Goal: Information Seeking & Learning: Find specific fact

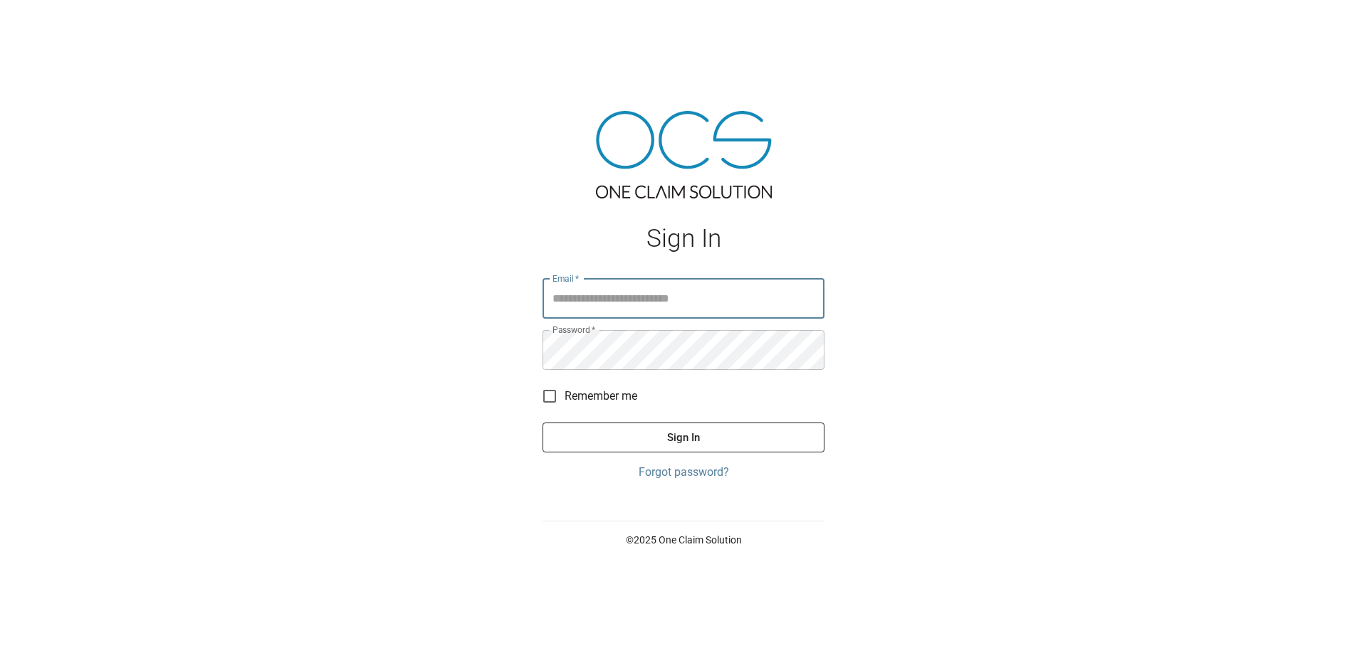
type input "**********"
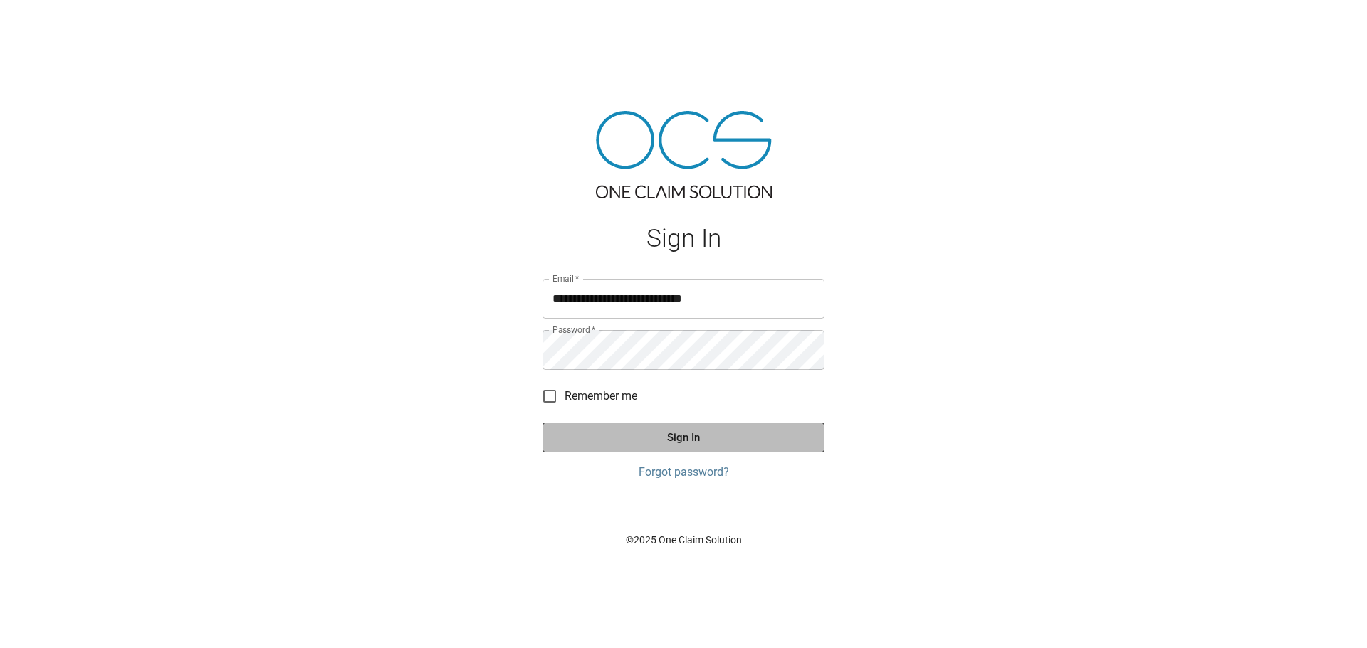
click at [660, 441] on button "Sign In" at bounding box center [683, 438] width 282 height 30
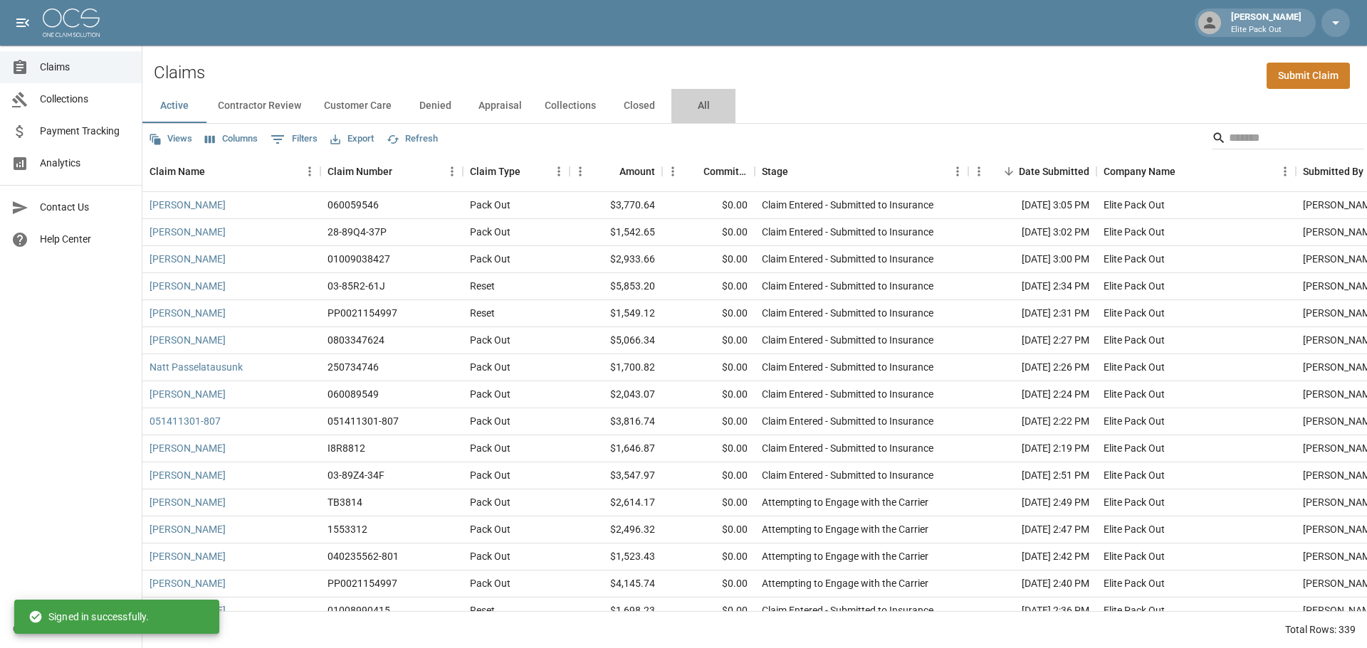
click at [695, 108] on button "All" at bounding box center [703, 106] width 64 height 34
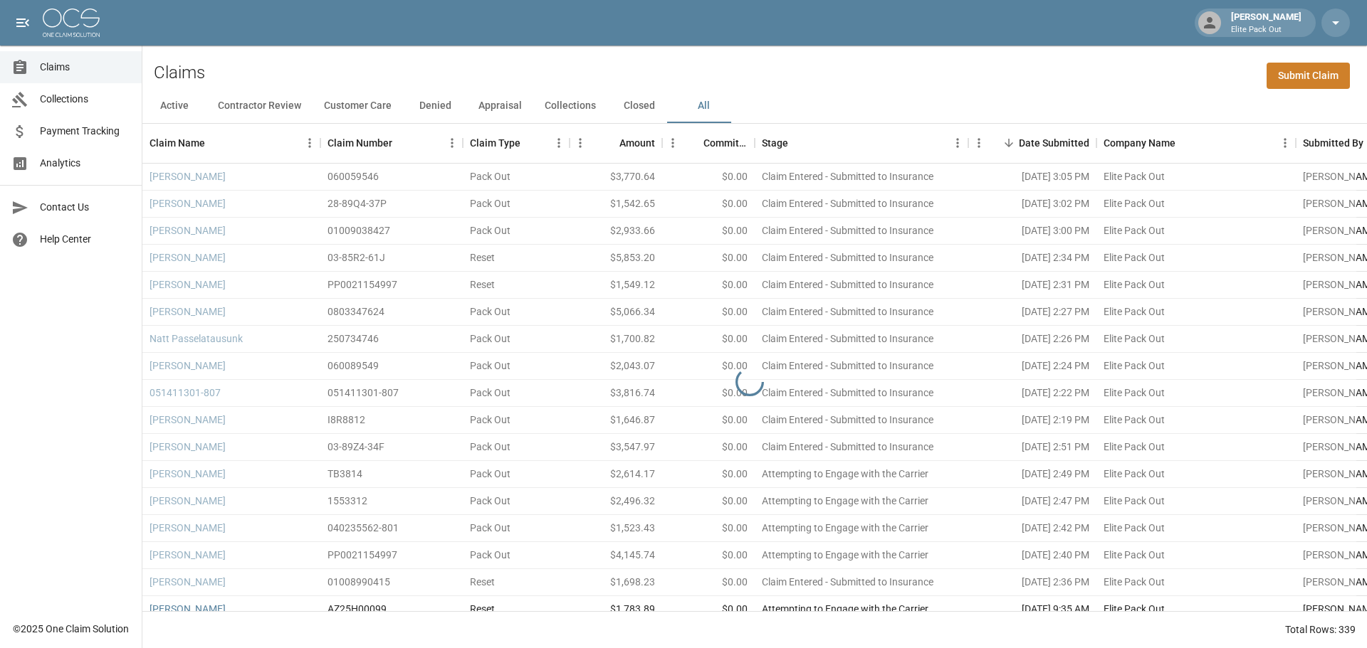
click at [1036, 53] on div "Claims Submit Claim" at bounding box center [754, 67] width 1224 height 43
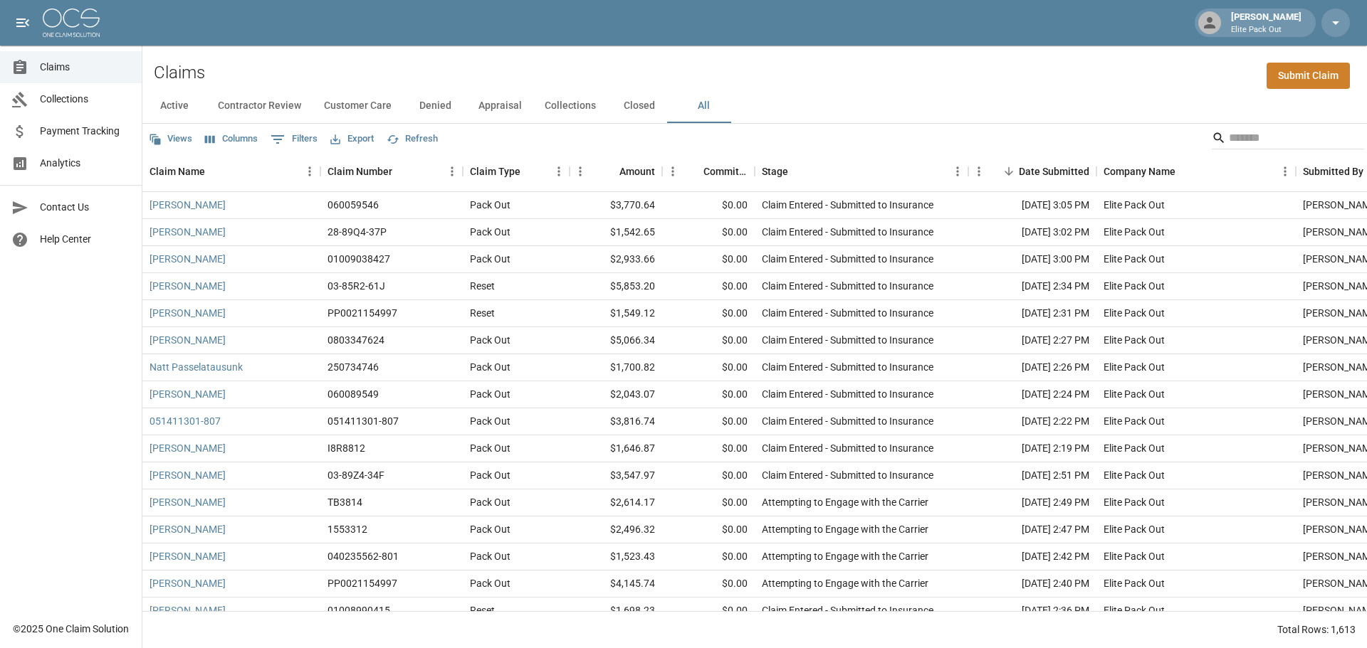
click at [1019, 60] on div "Claims Submit Claim" at bounding box center [754, 67] width 1224 height 43
click at [1147, 69] on div "Claims Submit Claim" at bounding box center [754, 67] width 1224 height 43
click at [1127, 84] on div "Claims Submit Claim" at bounding box center [754, 67] width 1224 height 43
click at [1229, 133] on input "Search" at bounding box center [1286, 138] width 114 height 23
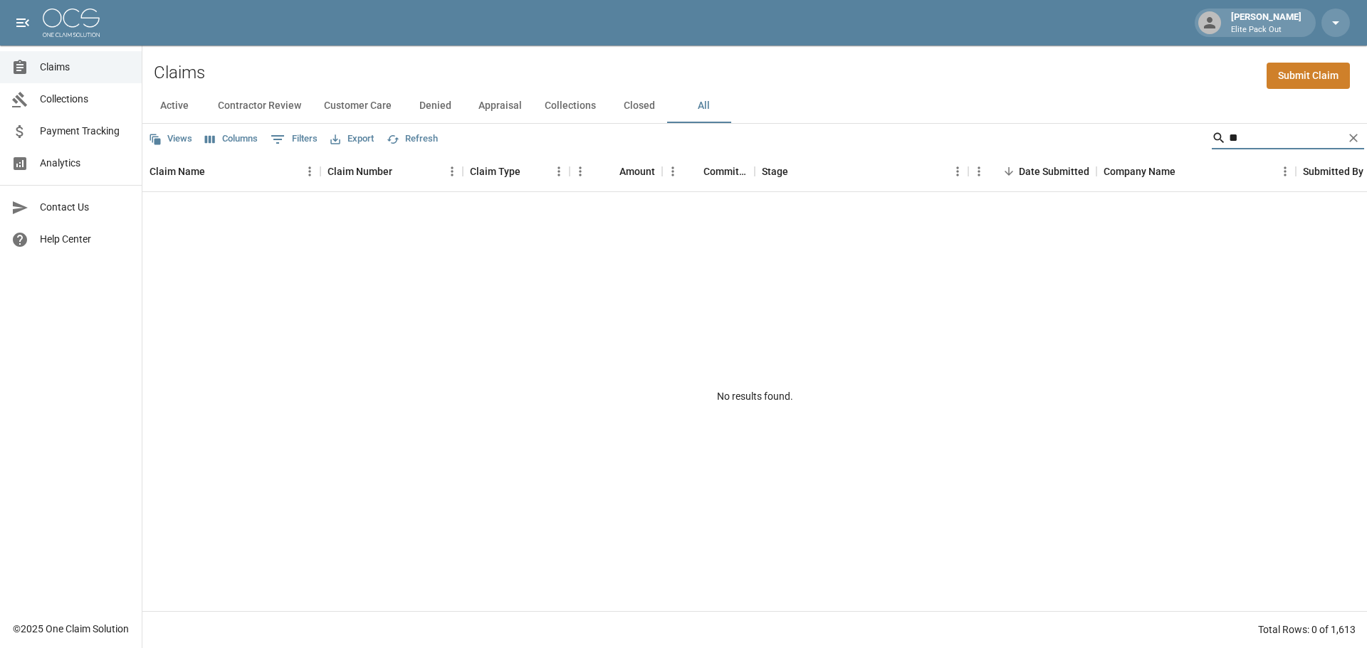
type input "*"
type input "*********"
click at [154, 204] on link "[PERSON_NAME]" at bounding box center [187, 205] width 76 height 14
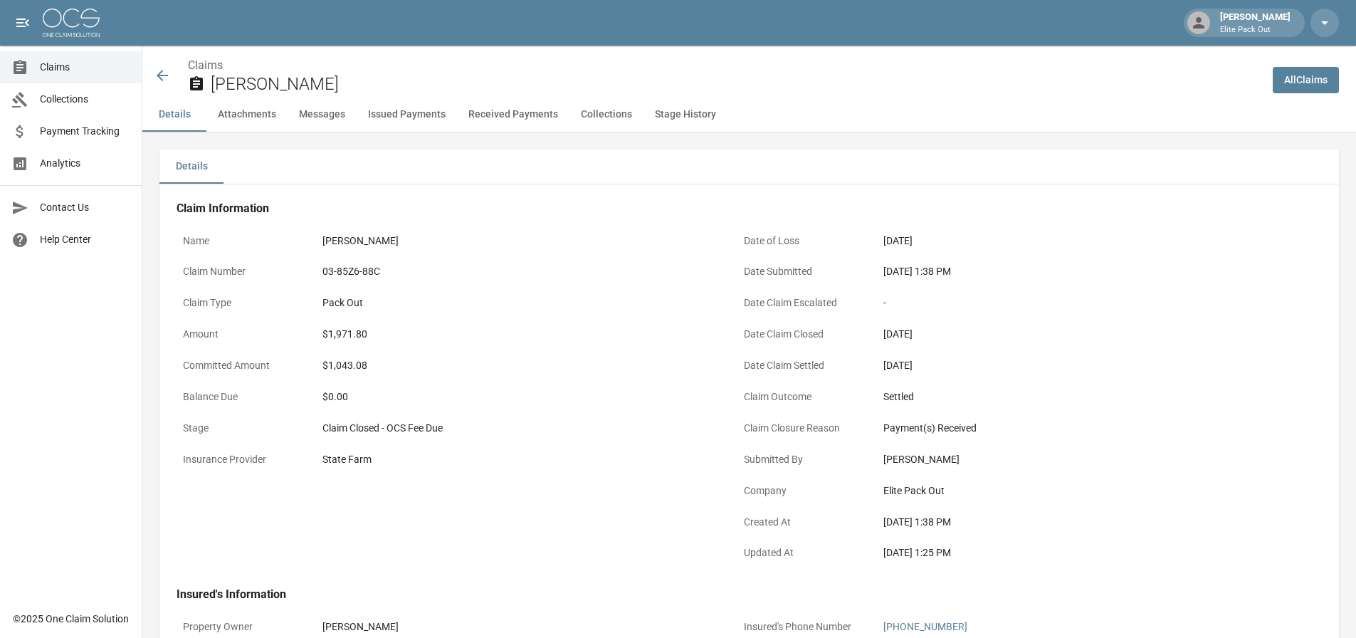
click at [343, 338] on div "$1,971.80" at bounding box center [517, 334] width 391 height 15
copy div "1,971.80"
click at [160, 68] on icon at bounding box center [162, 75] width 17 height 17
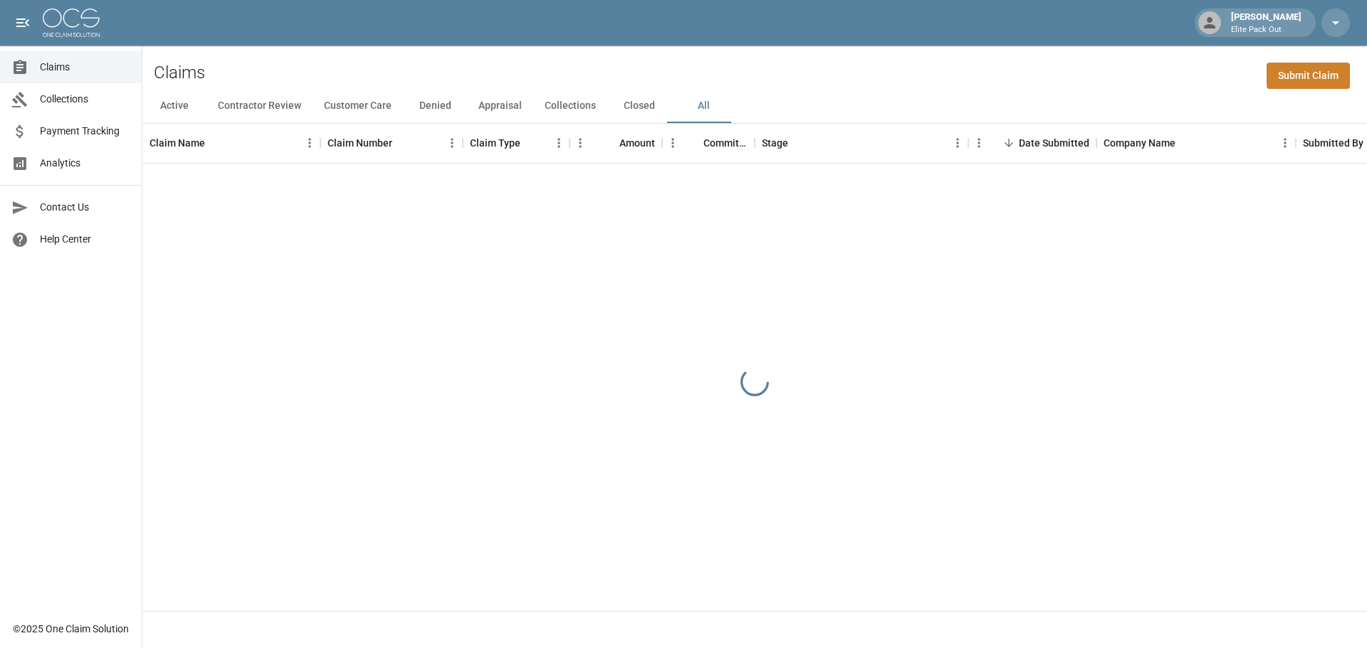
click at [950, 75] on div "Claims Submit Claim" at bounding box center [754, 67] width 1224 height 43
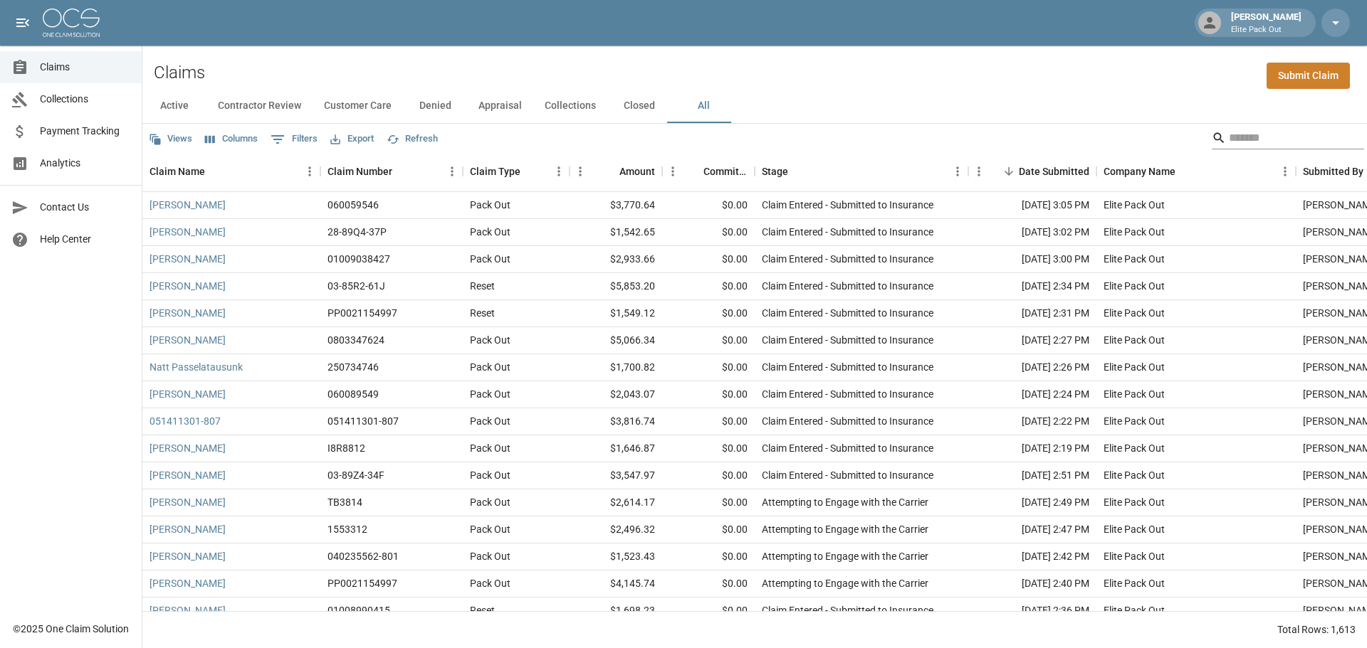
click at [1237, 136] on input "Search" at bounding box center [1286, 138] width 114 height 23
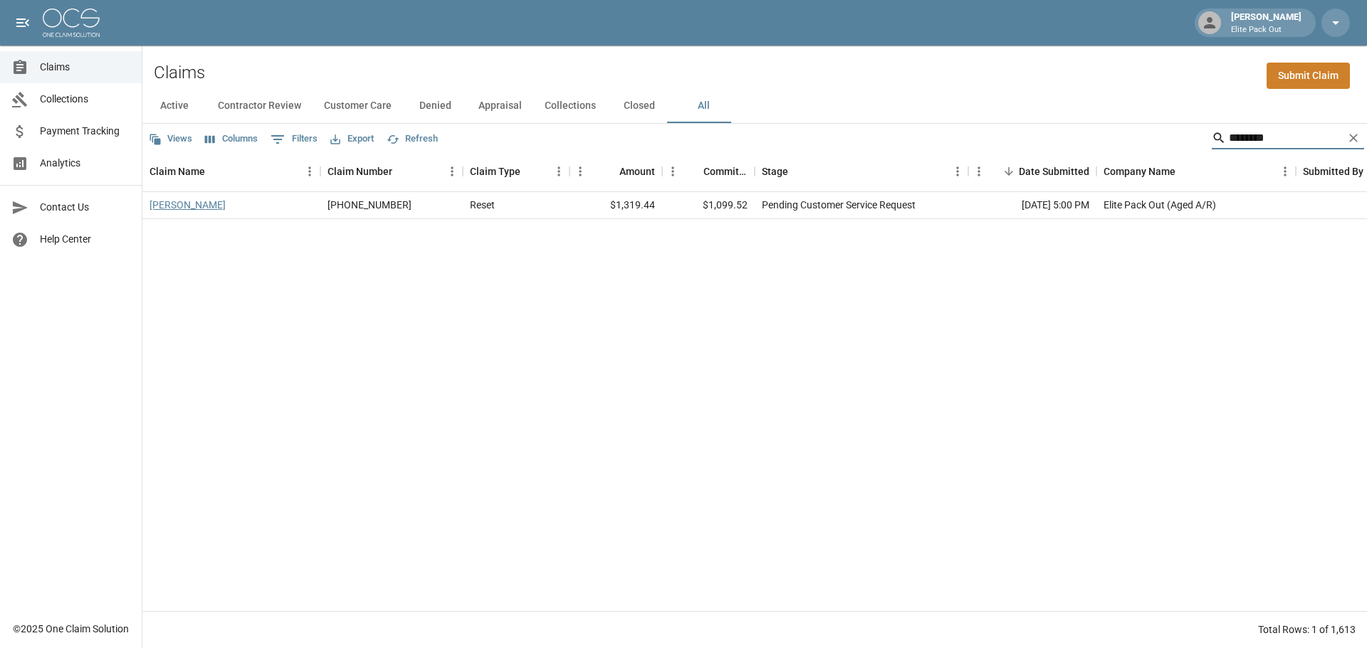
type input "********"
click at [172, 209] on link "[PERSON_NAME]" at bounding box center [187, 205] width 76 height 14
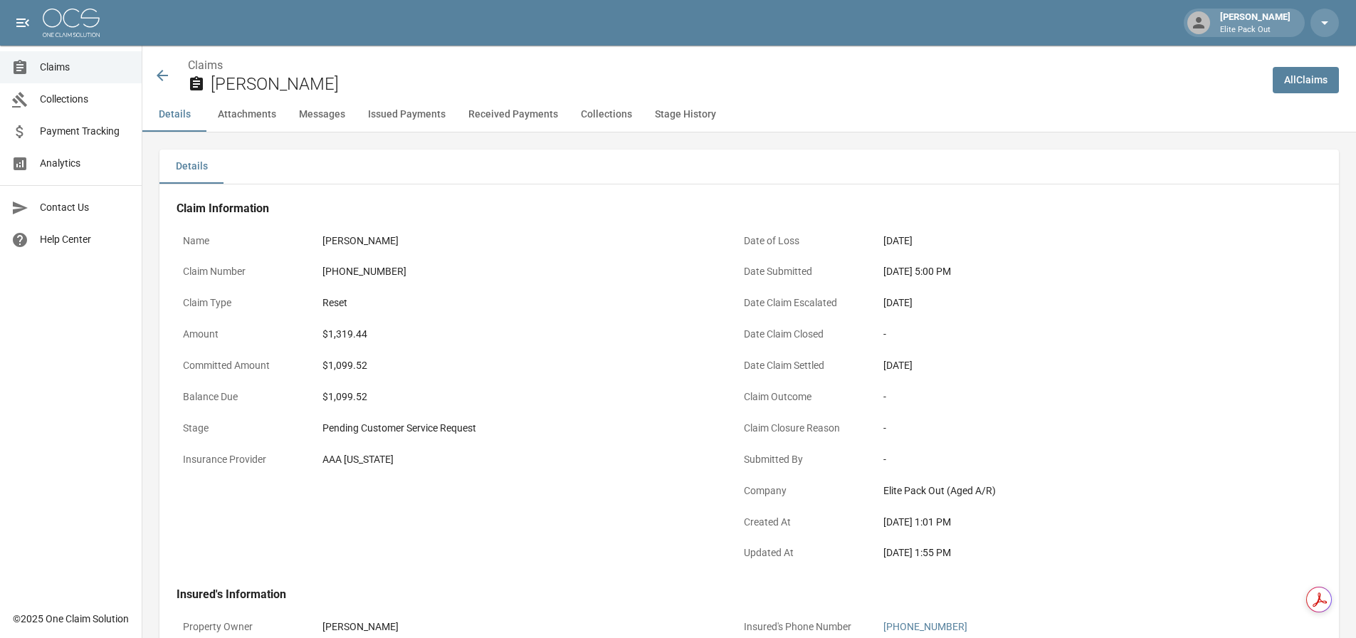
click at [351, 338] on div "$1,319.44" at bounding box center [517, 334] width 391 height 15
copy div "1,319.44"
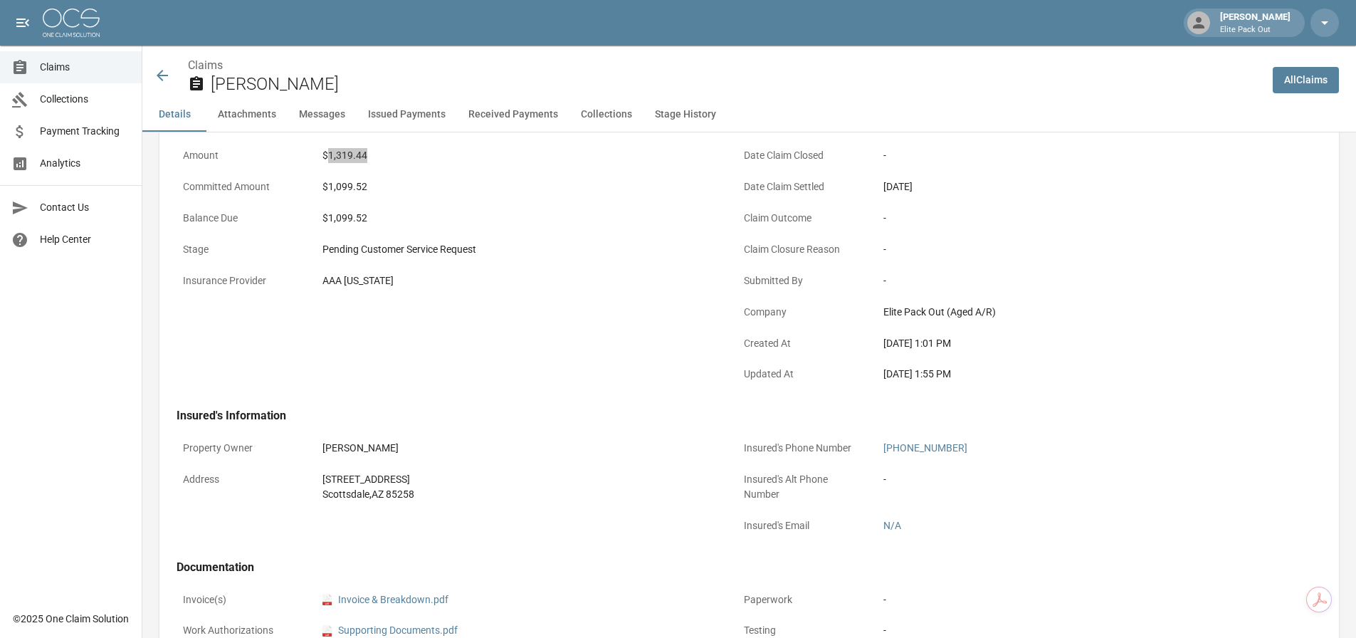
scroll to position [285, 0]
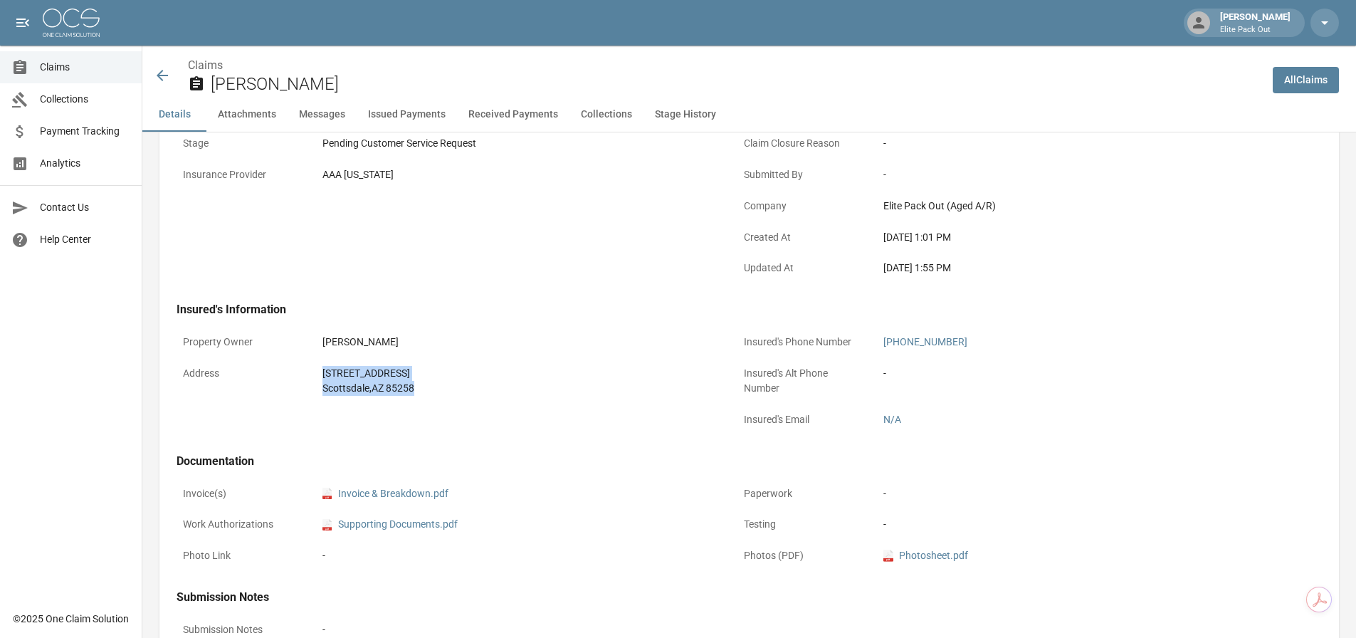
drag, startPoint x: 311, startPoint y: 373, endPoint x: 422, endPoint y: 398, distance: 113.8
click at [422, 398] on div "Address [STREET_ADDRESS]" at bounding box center [449, 380] width 544 height 43
copy div "[STREET_ADDRESS]"
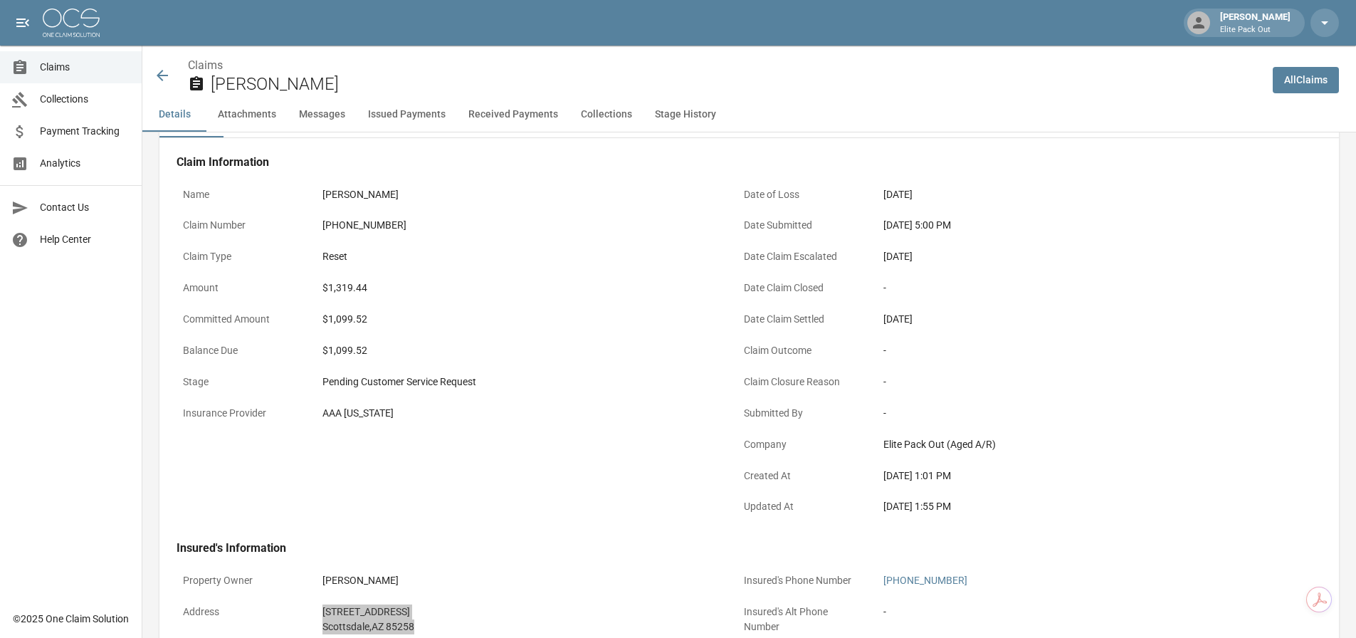
scroll to position [0, 0]
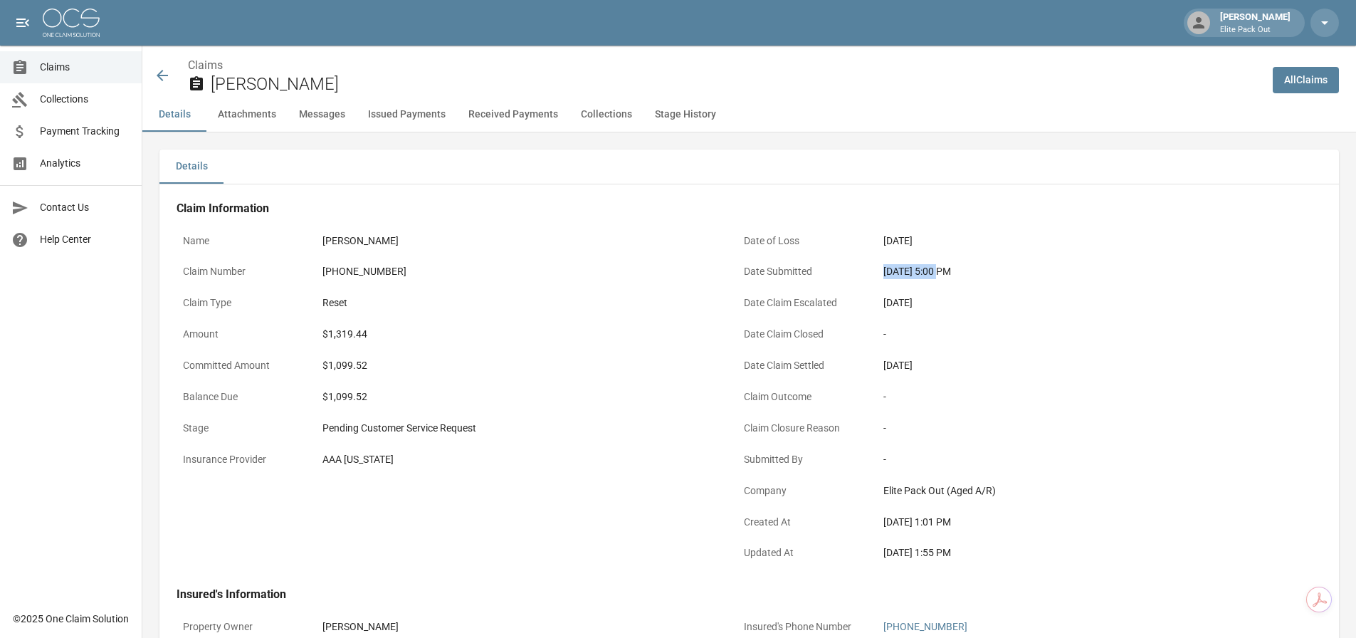
drag, startPoint x: 877, startPoint y: 265, endPoint x: 940, endPoint y: 273, distance: 63.1
click at [940, 273] on div "[DATE] 5:00 PM" at bounding box center [1079, 272] width 404 height 28
copy div "[DATE]"
drag, startPoint x: 408, startPoint y: 281, endPoint x: 322, endPoint y: 262, distance: 88.2
click at [322, 262] on div "[PHONE_NUMBER]" at bounding box center [518, 272] width 404 height 28
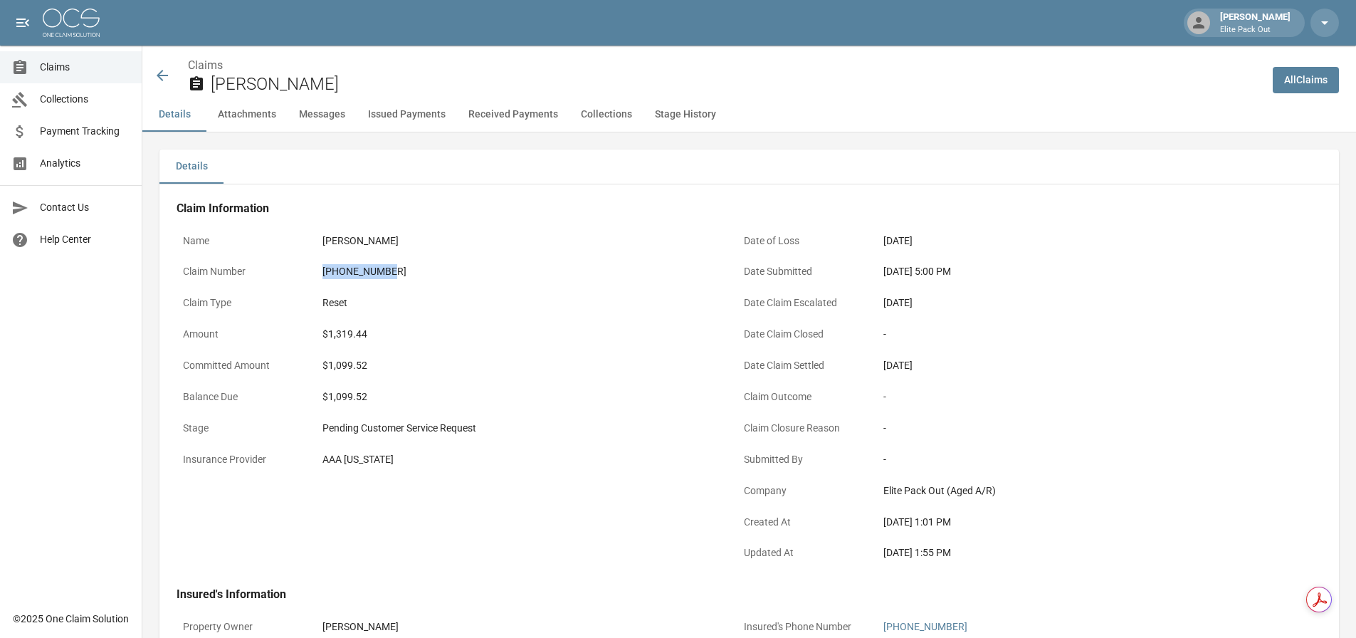
copy div "[PHONE_NUMBER]"
click at [549, 319] on div "Claim Type Reset" at bounding box center [449, 304] width 544 height 31
click at [167, 76] on icon at bounding box center [162, 75] width 11 height 11
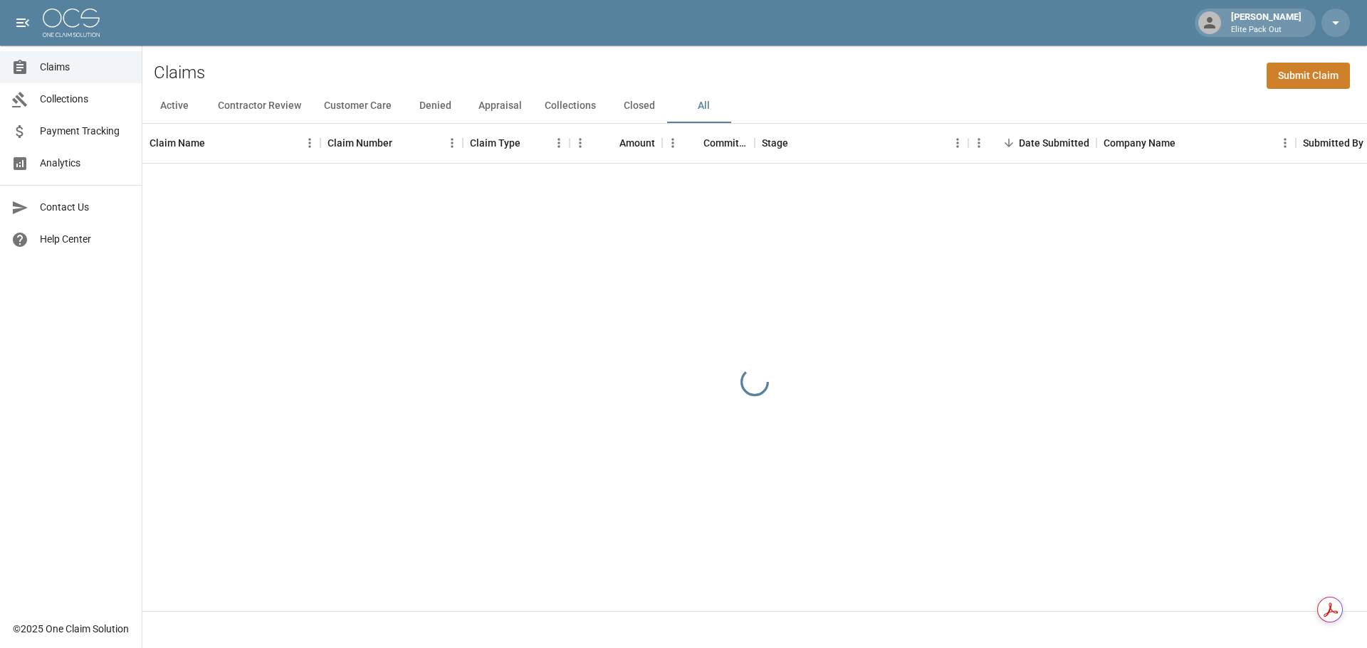
click at [983, 79] on div "Claims Submit Claim" at bounding box center [754, 67] width 1224 height 43
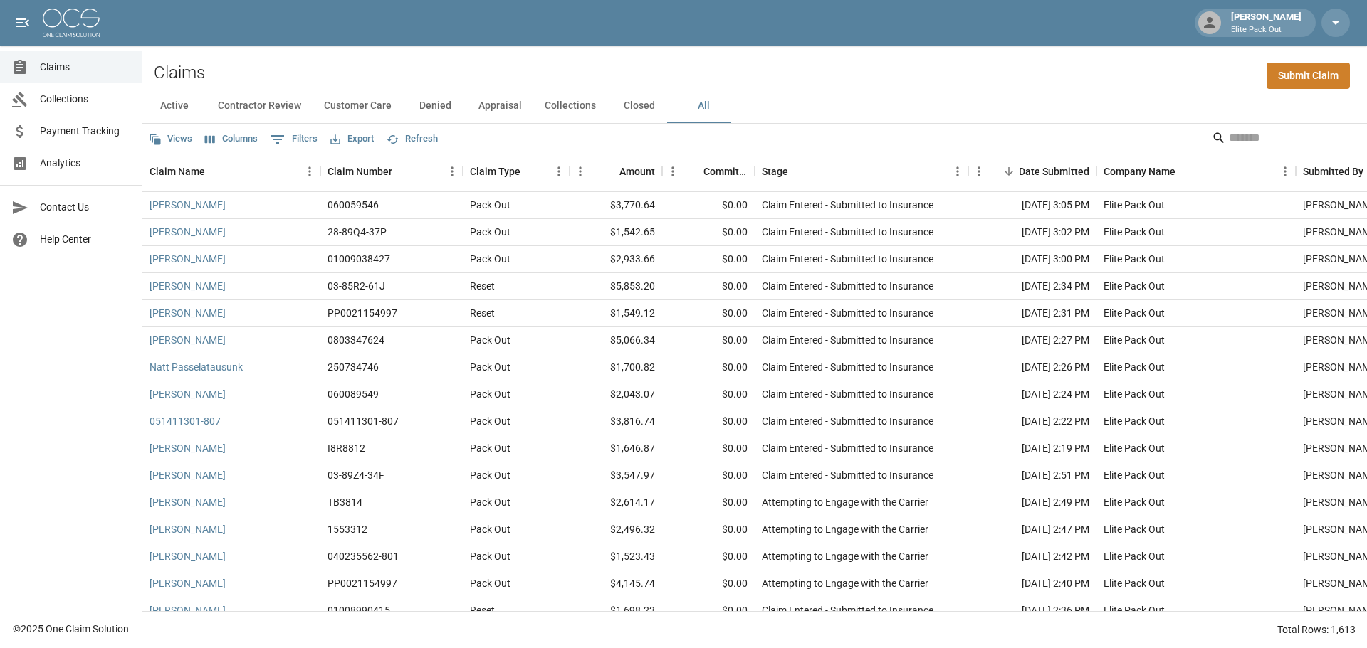
click at [1257, 137] on input "Search" at bounding box center [1286, 138] width 114 height 23
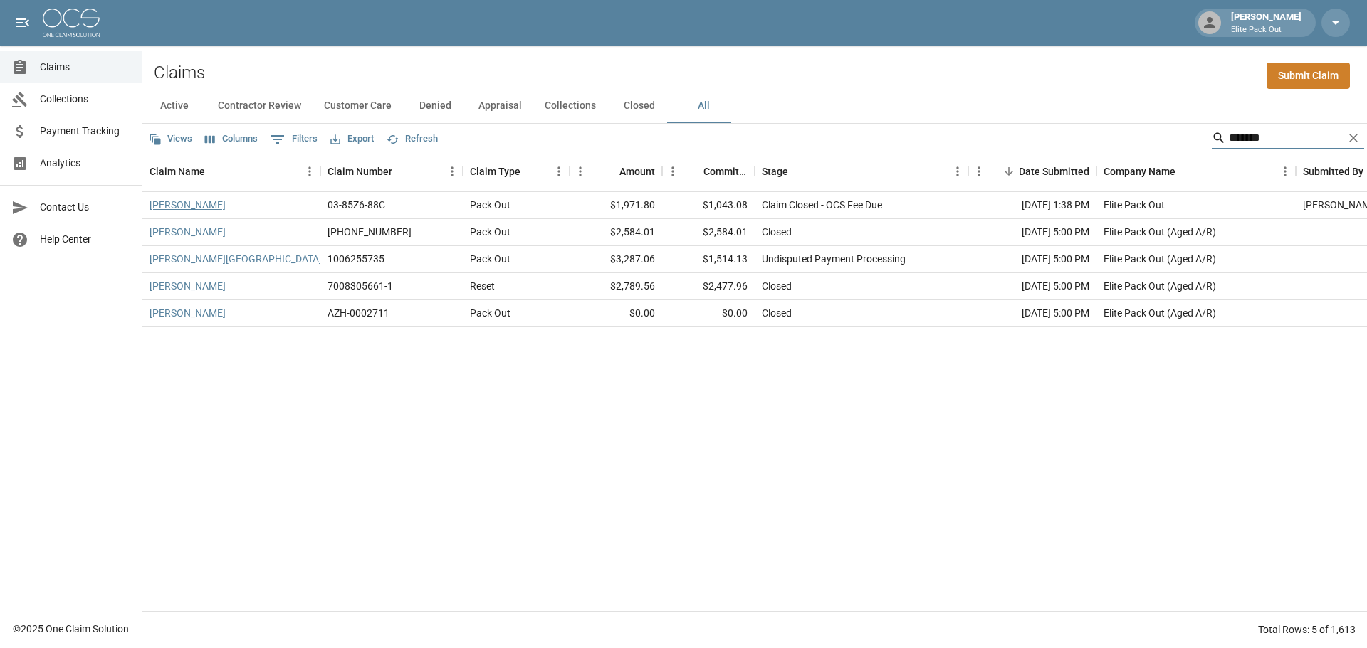
type input "*******"
click at [194, 203] on link "[PERSON_NAME]" at bounding box center [187, 205] width 76 height 14
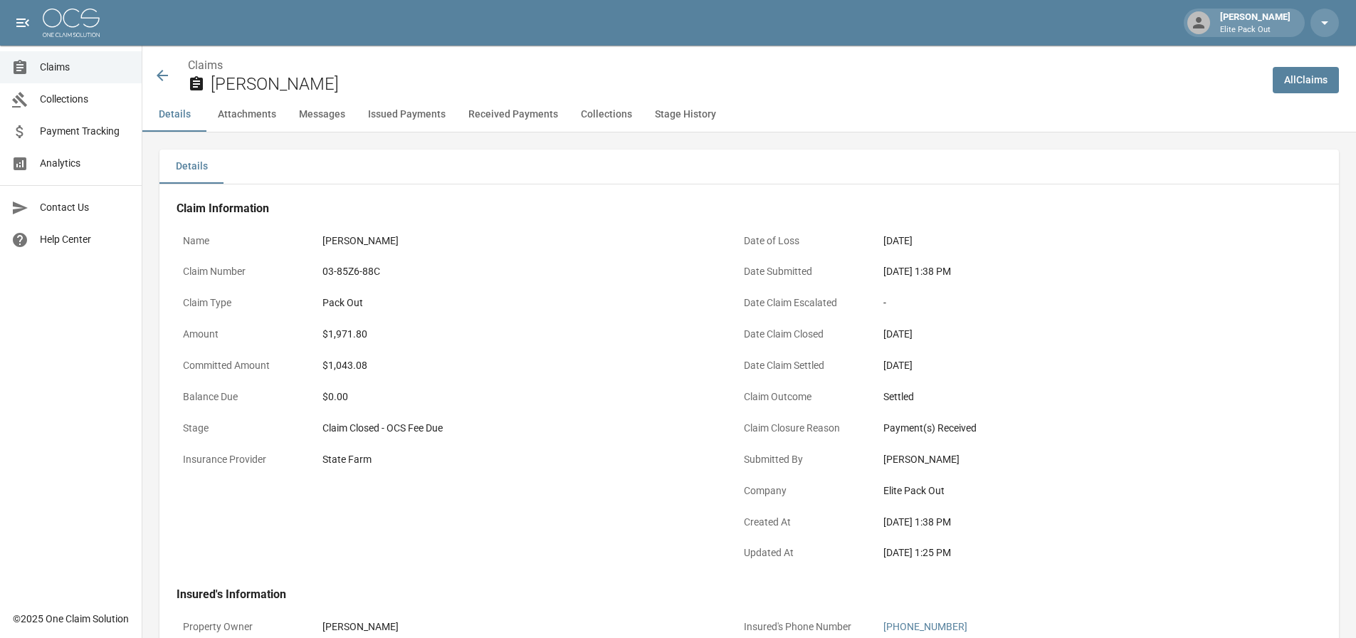
scroll to position [142, 0]
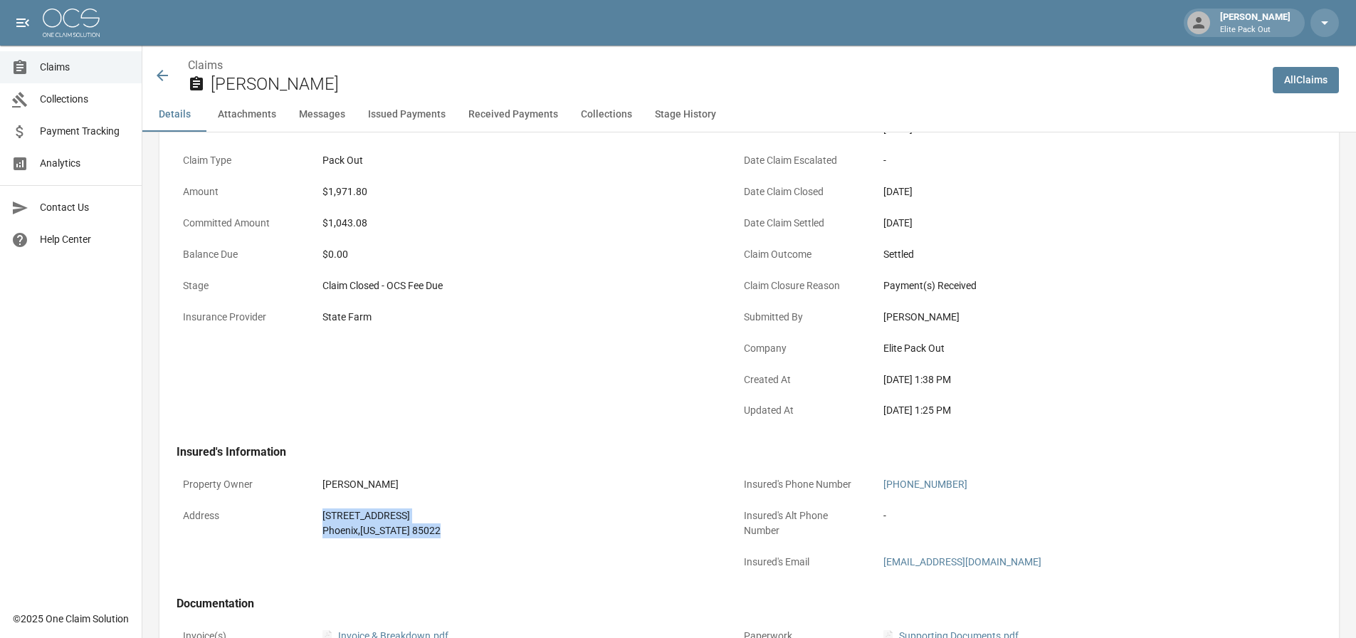
drag, startPoint x: 325, startPoint y: 510, endPoint x: 440, endPoint y: 532, distance: 117.4
click at [440, 532] on div "[STREET_ADDRESS][US_STATE]" at bounding box center [517, 523] width 391 height 30
copy div "[STREET_ADDRESS][US_STATE]"
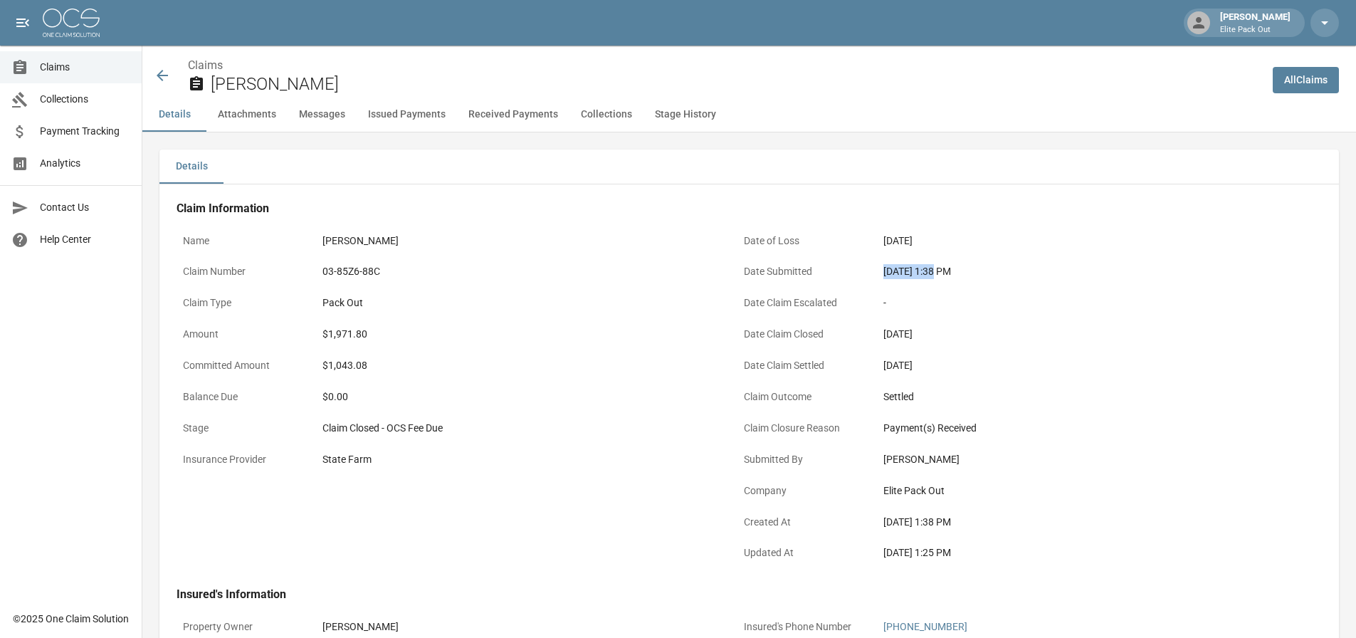
drag, startPoint x: 885, startPoint y: 271, endPoint x: 935, endPoint y: 270, distance: 50.6
click at [935, 270] on div "[DATE] 1:38 PM" at bounding box center [1078, 271] width 391 height 15
copy div "[DATE]"
click at [164, 71] on icon at bounding box center [162, 75] width 17 height 17
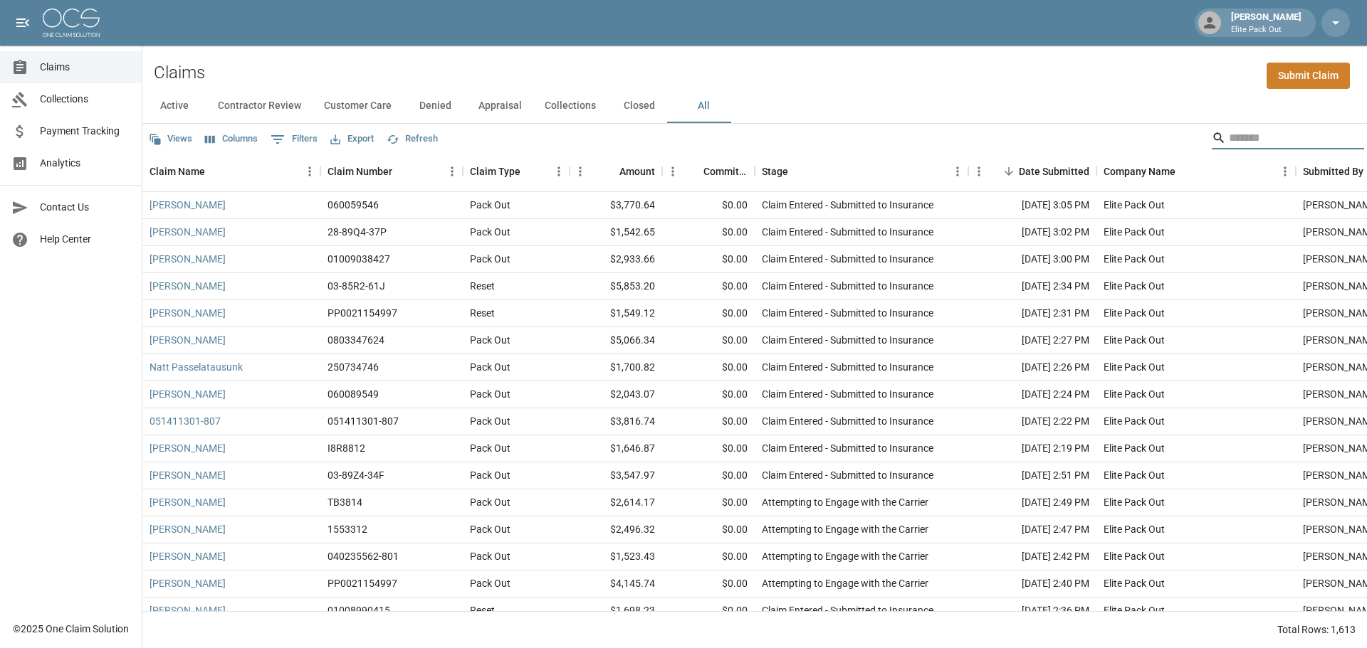
click at [1234, 129] on input "Search" at bounding box center [1286, 138] width 114 height 23
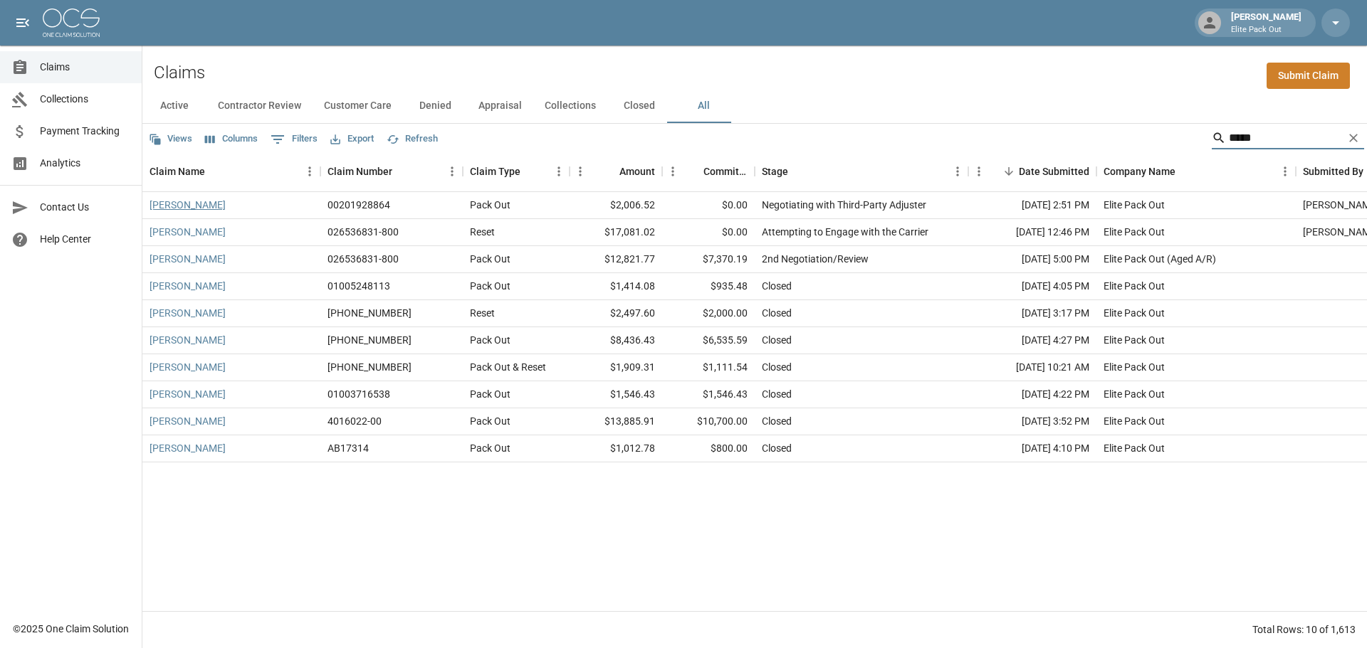
type input "*****"
click at [175, 199] on link "[PERSON_NAME]" at bounding box center [187, 205] width 76 height 14
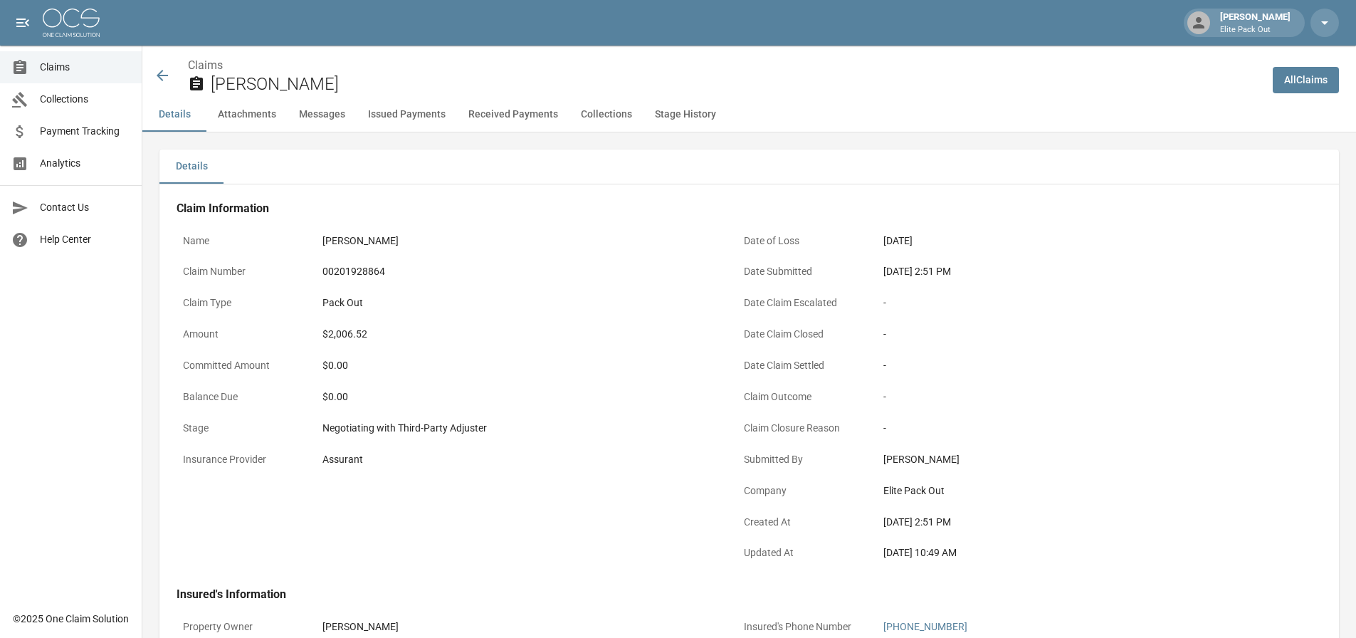
click at [159, 78] on icon at bounding box center [162, 75] width 11 height 11
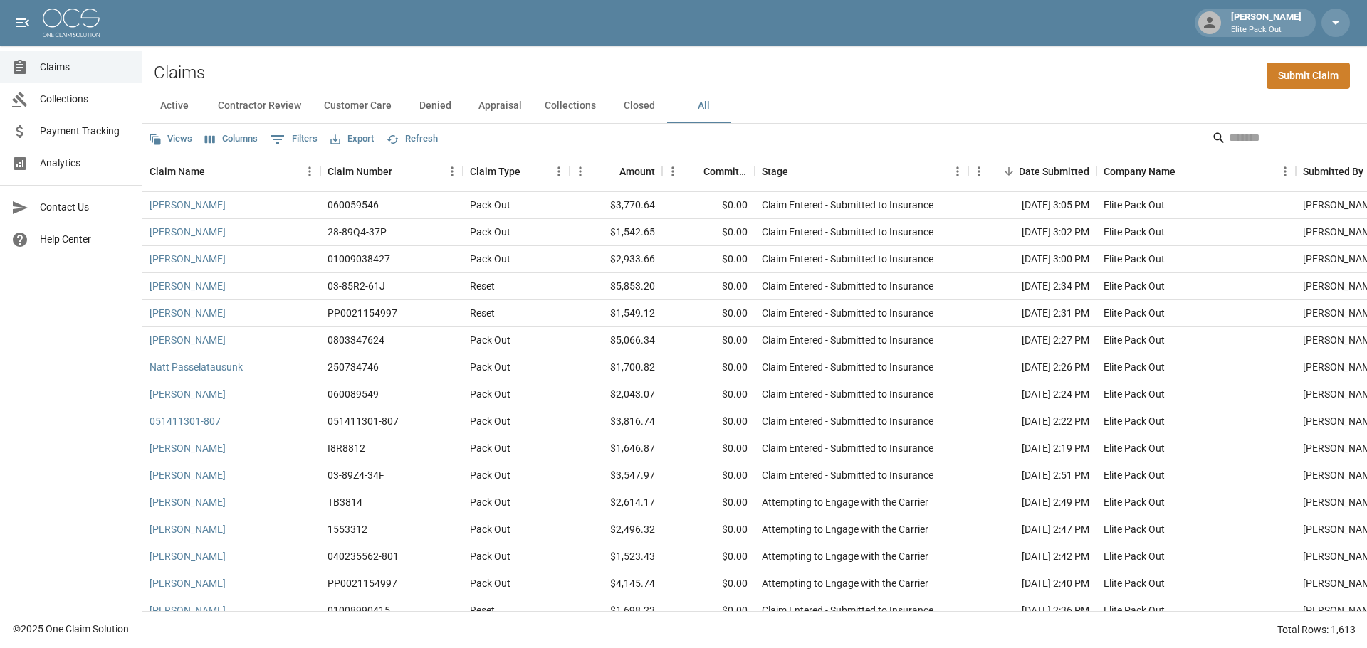
click at [1229, 133] on input "Search" at bounding box center [1286, 138] width 114 height 23
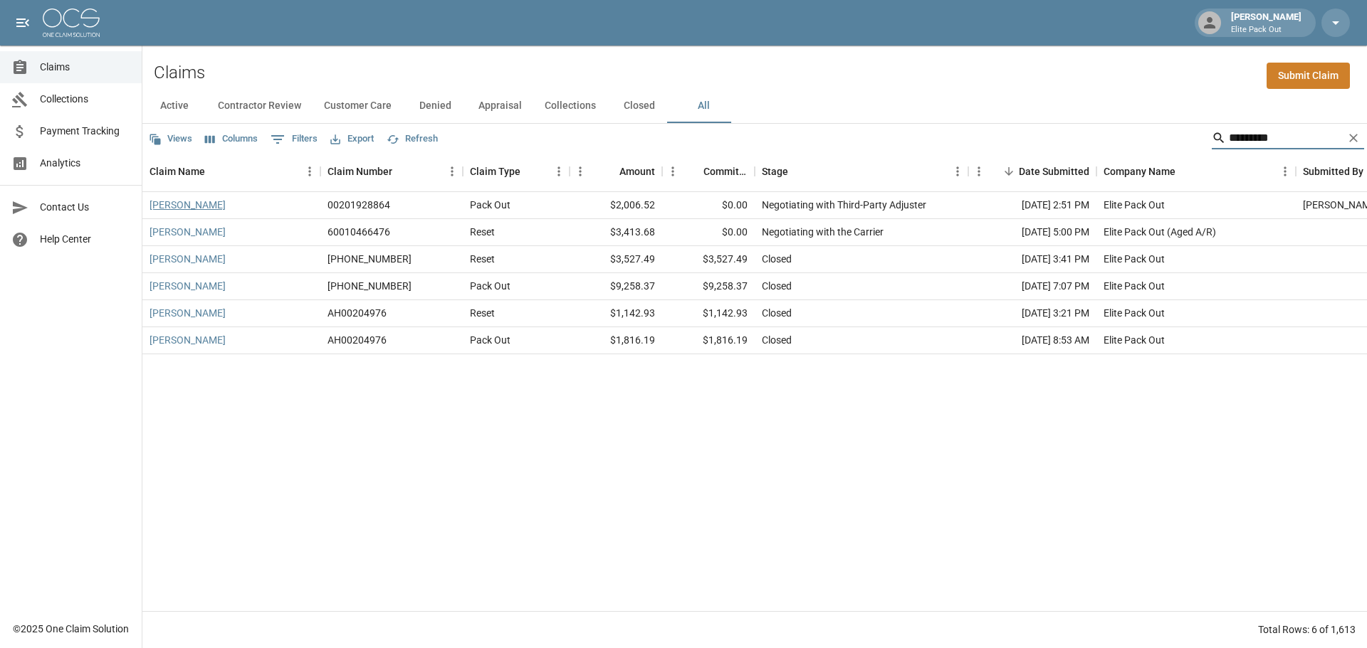
type input "*********"
click at [189, 206] on link "[PERSON_NAME]" at bounding box center [187, 205] width 76 height 14
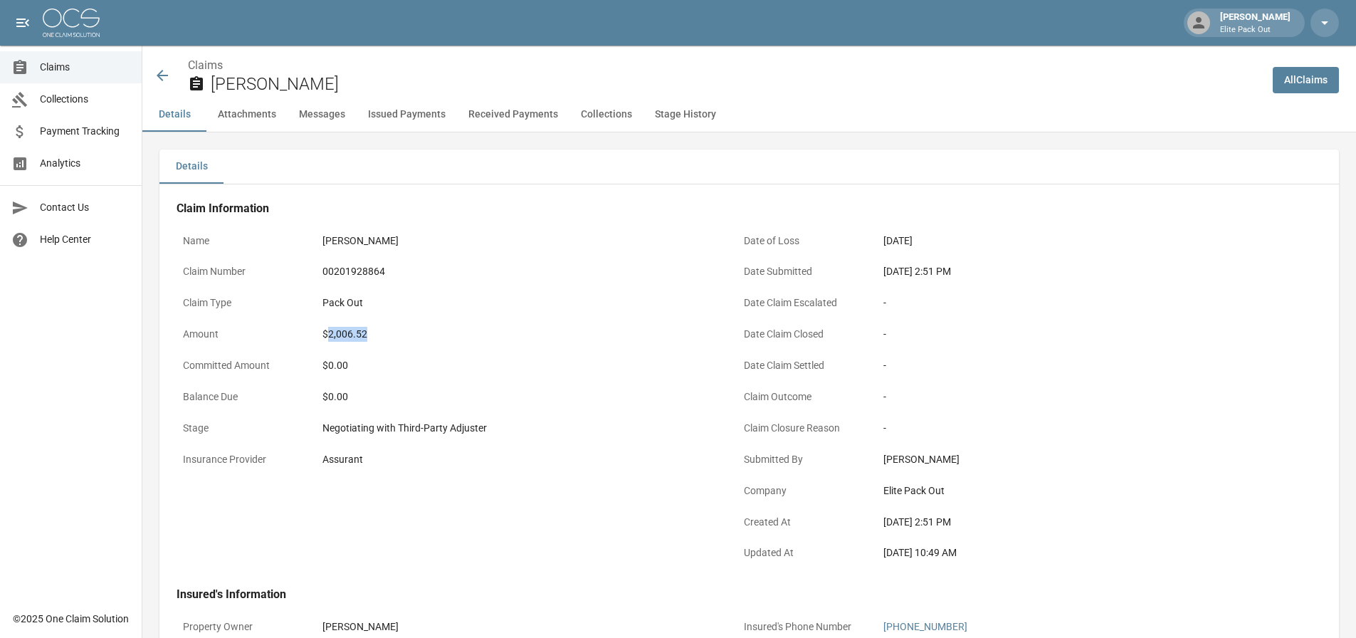
drag, startPoint x: 371, startPoint y: 335, endPoint x: 330, endPoint y: 336, distance: 40.6
click at [330, 336] on div "$2,006.52" at bounding box center [517, 334] width 391 height 15
copy div "2,006.52"
click at [505, 254] on div "[PERSON_NAME]" at bounding box center [518, 241] width 404 height 28
drag, startPoint x: 879, startPoint y: 270, endPoint x: 940, endPoint y: 270, distance: 61.2
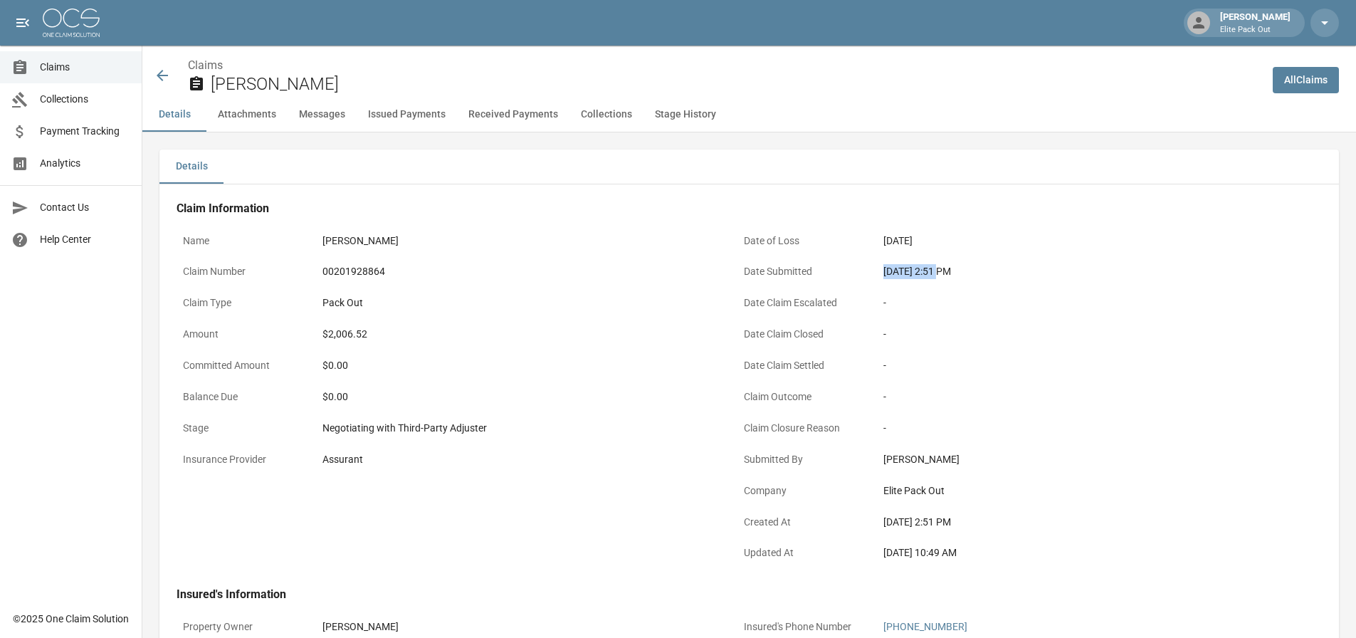
click at [940, 270] on div "[DATE] 2:51 PM" at bounding box center [1079, 272] width 404 height 28
copy div "[DATE]"
click at [917, 266] on div "[DATE] 2:51 PM" at bounding box center [1078, 271] width 391 height 15
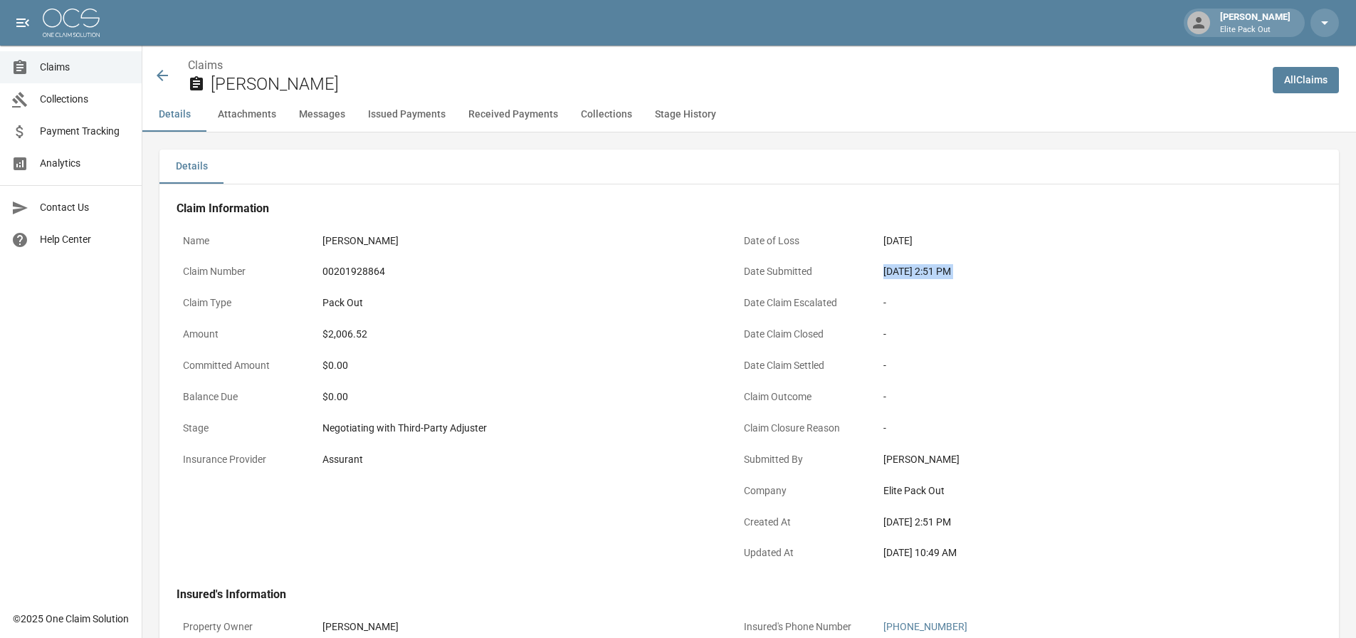
click at [917, 266] on div "[DATE] 2:51 PM" at bounding box center [1078, 271] width 391 height 15
click at [881, 275] on div "[DATE] 2:51 PM" at bounding box center [1079, 272] width 404 height 28
drag, startPoint x: 880, startPoint y: 275, endPoint x: 929, endPoint y: 275, distance: 49.1
click at [929, 275] on div "[DATE] 2:51 PM" at bounding box center [1079, 272] width 404 height 28
click at [584, 316] on div "Pack Out" at bounding box center [518, 303] width 404 height 28
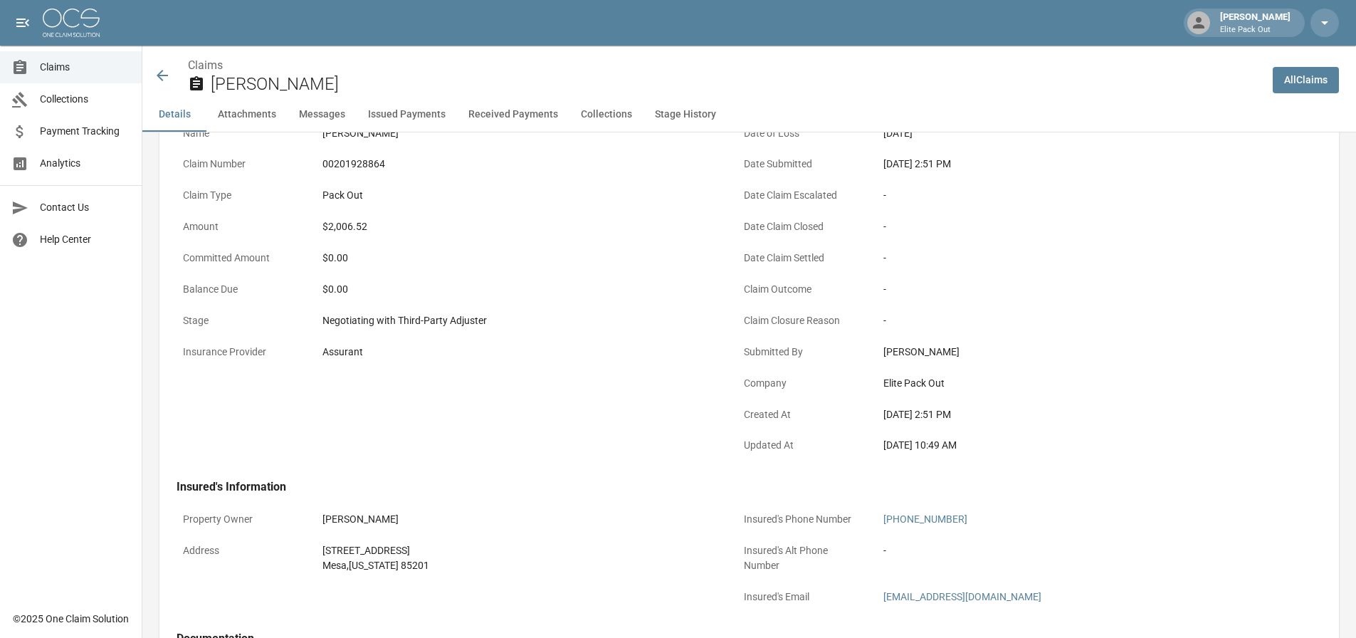
scroll to position [142, 0]
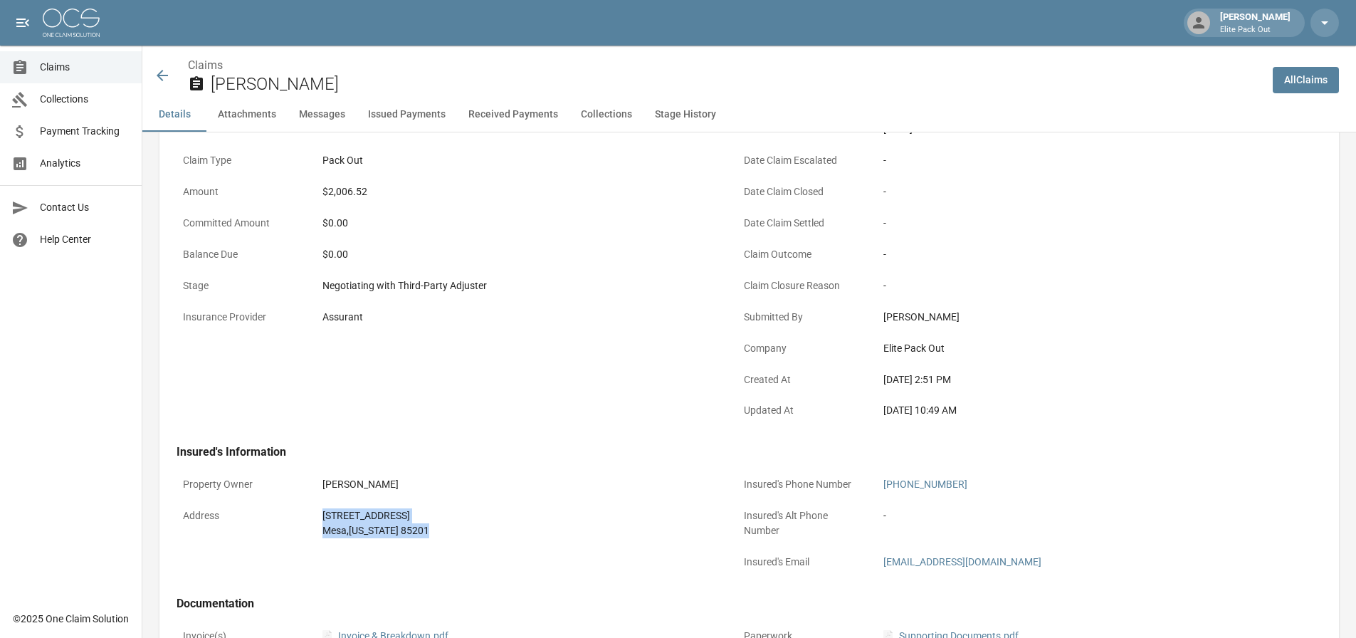
drag, startPoint x: 318, startPoint y: 509, endPoint x: 425, endPoint y: 530, distance: 108.7
click at [425, 530] on div "[STREET_ADDRESS][US_STATE]" at bounding box center [518, 523] width 404 height 43
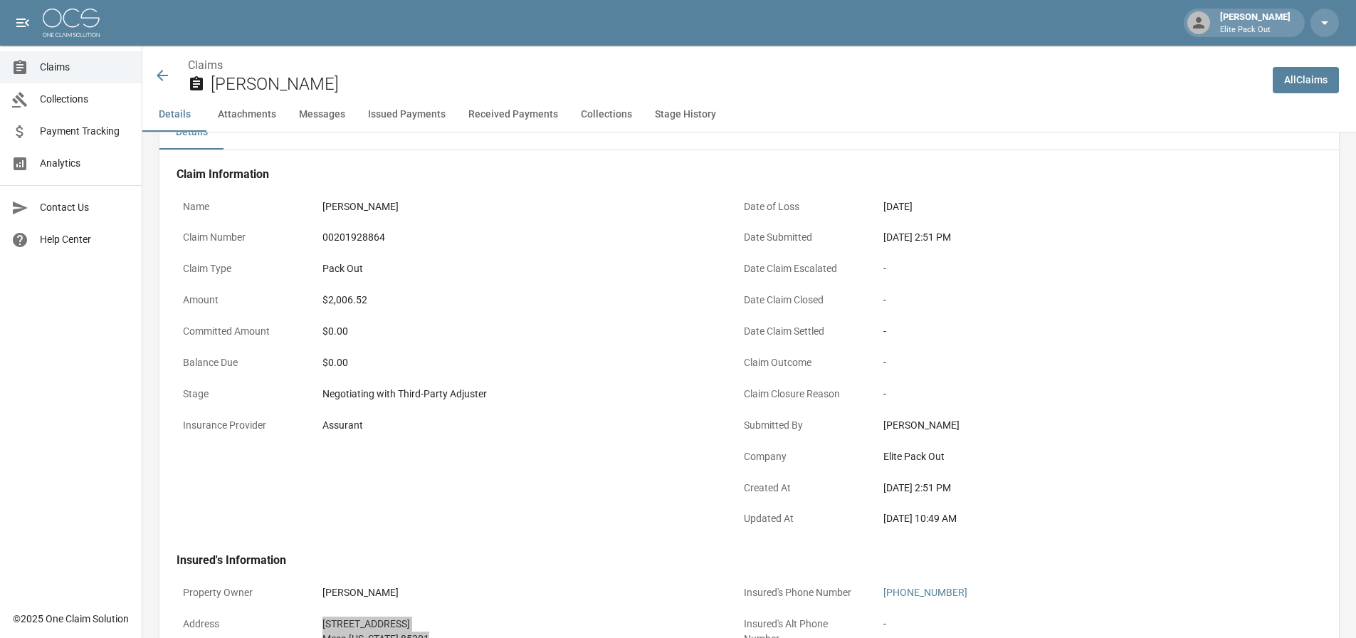
scroll to position [0, 0]
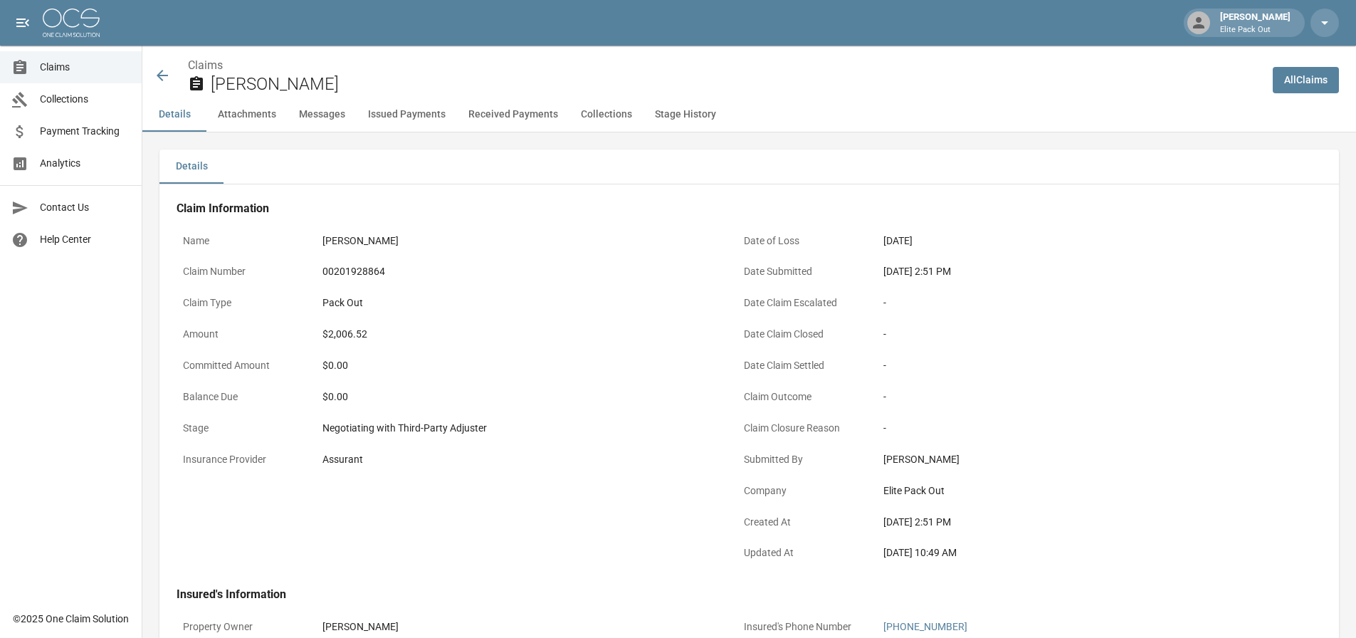
click at [467, 293] on div "Pack Out" at bounding box center [518, 303] width 404 height 28
drag, startPoint x: 394, startPoint y: 278, endPoint x: 322, endPoint y: 274, distance: 72.7
click at [322, 274] on div "00201928864" at bounding box center [518, 272] width 404 height 28
click at [156, 75] on icon at bounding box center [162, 75] width 17 height 17
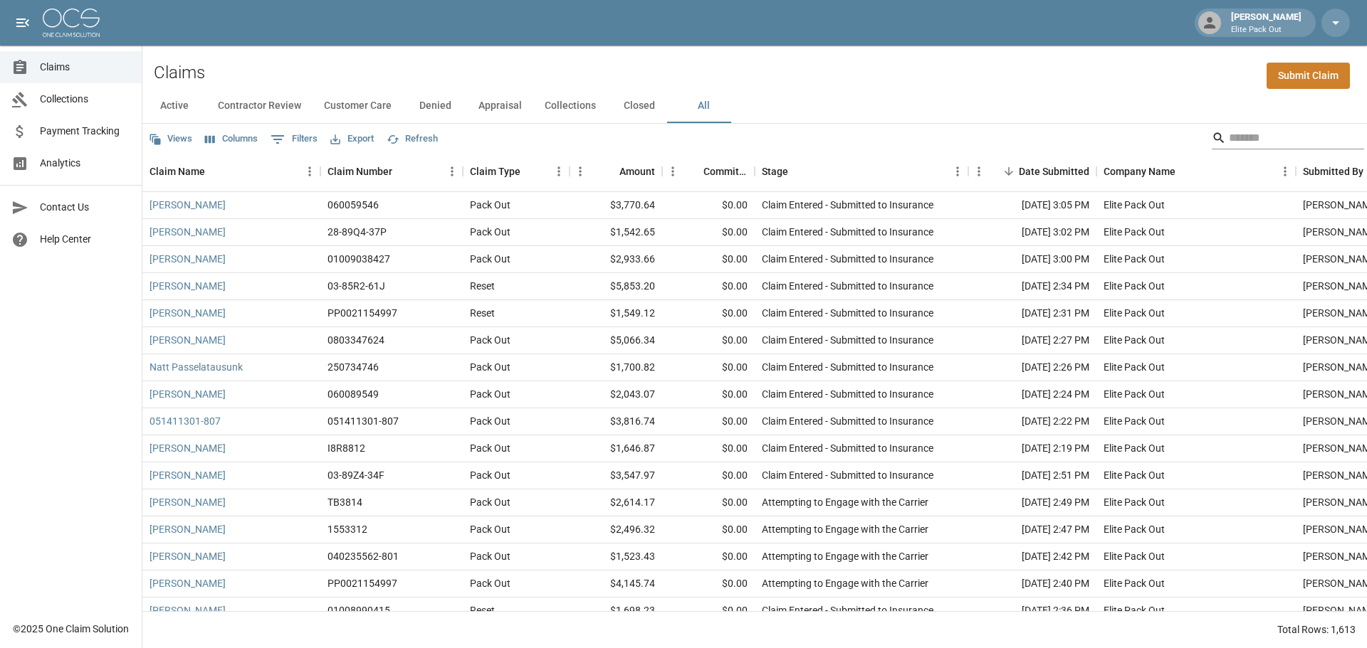
click at [1286, 140] on input "Search" at bounding box center [1286, 138] width 114 height 23
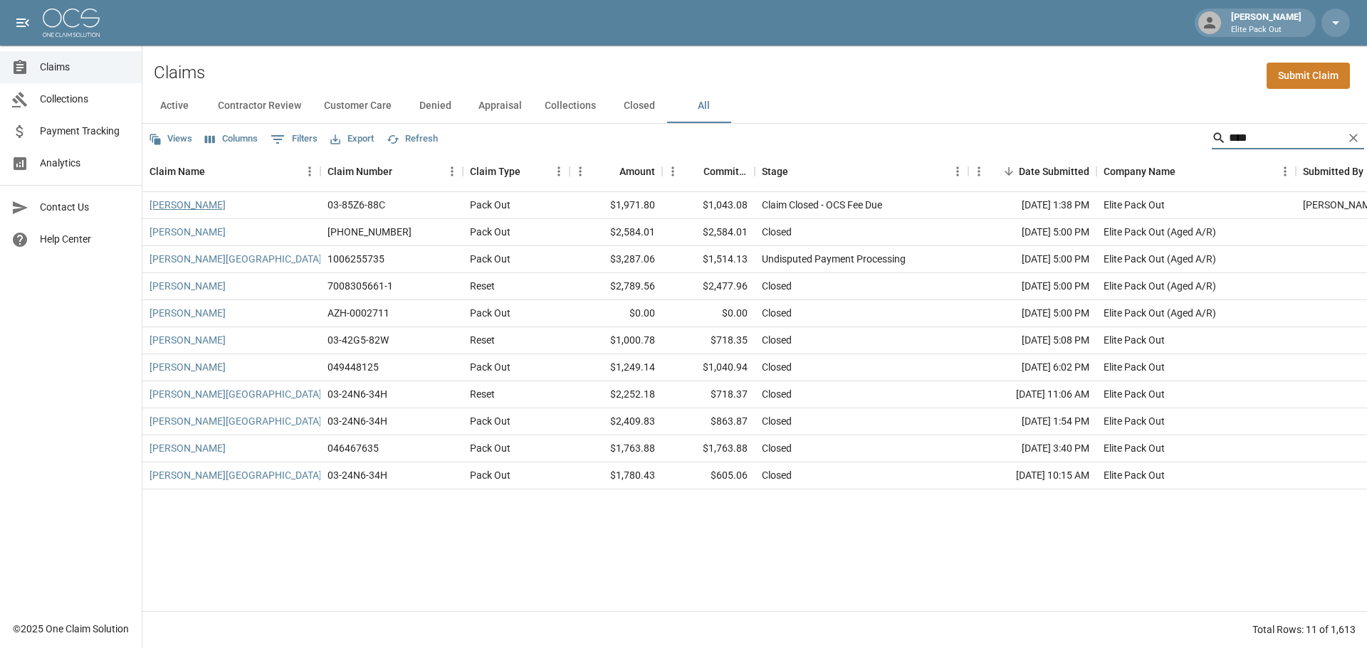
type input "****"
click at [158, 202] on link "[PERSON_NAME]" at bounding box center [187, 205] width 76 height 14
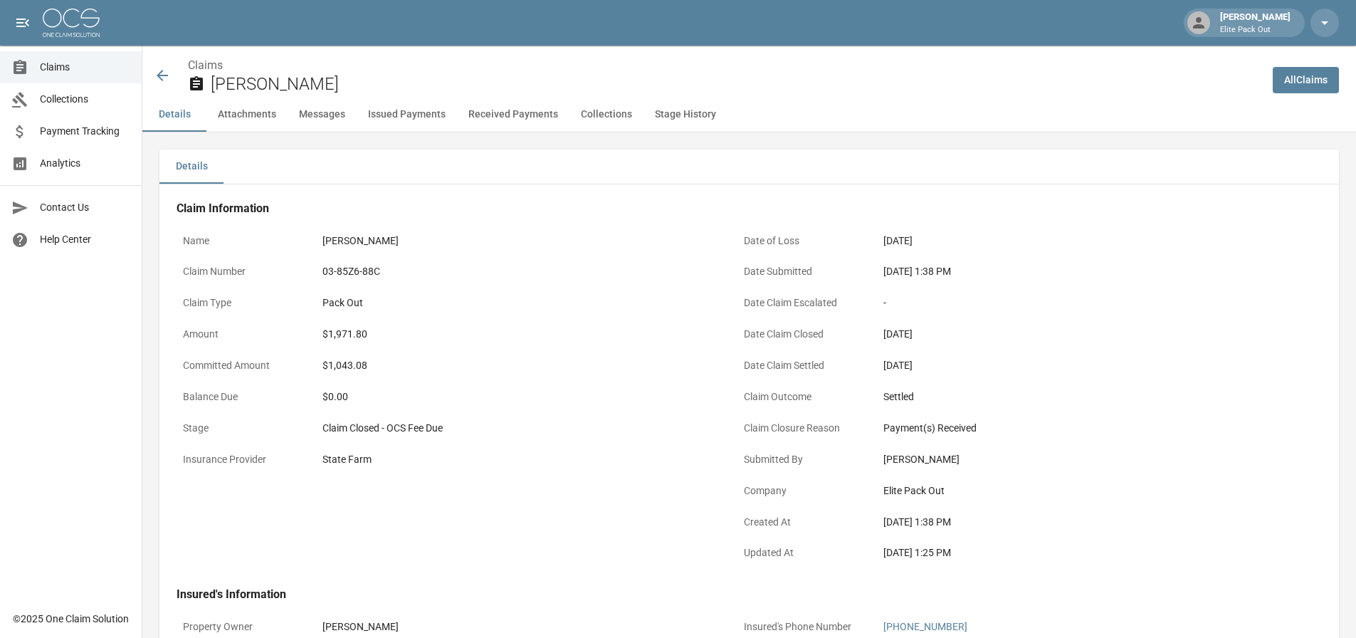
click at [351, 268] on div "03-85Z6-88C" at bounding box center [517, 271] width 391 height 15
click at [977, 161] on div "Details" at bounding box center [748, 166] width 1179 height 34
